Goal: Navigation & Orientation: Find specific page/section

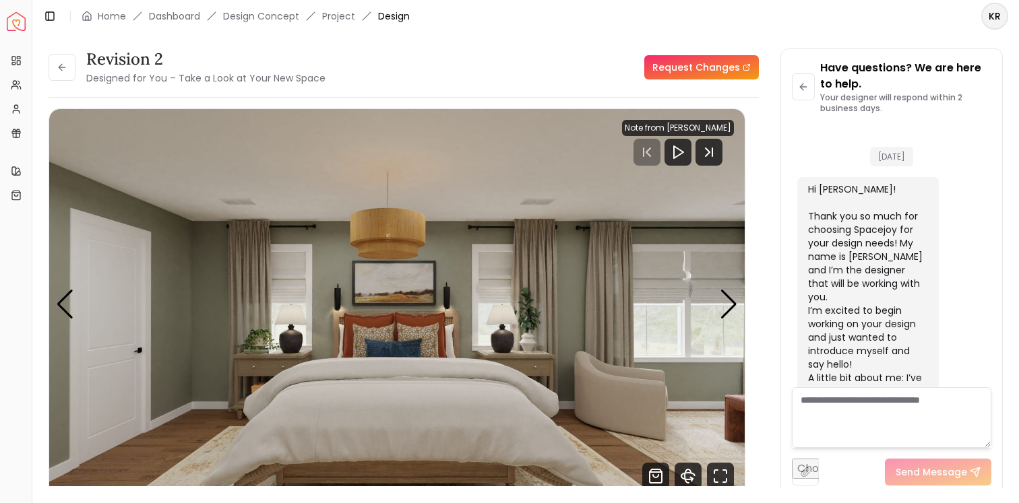
scroll to position [3910, 0]
